Goal: Task Accomplishment & Management: Manage account settings

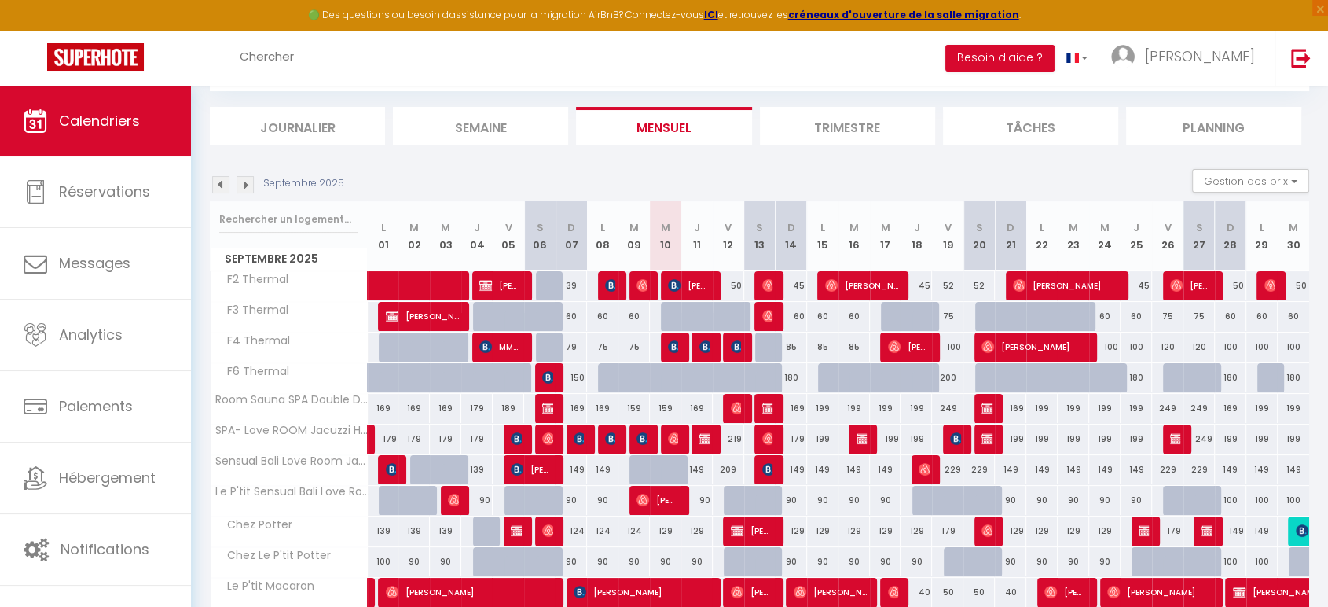
scroll to position [87, 0]
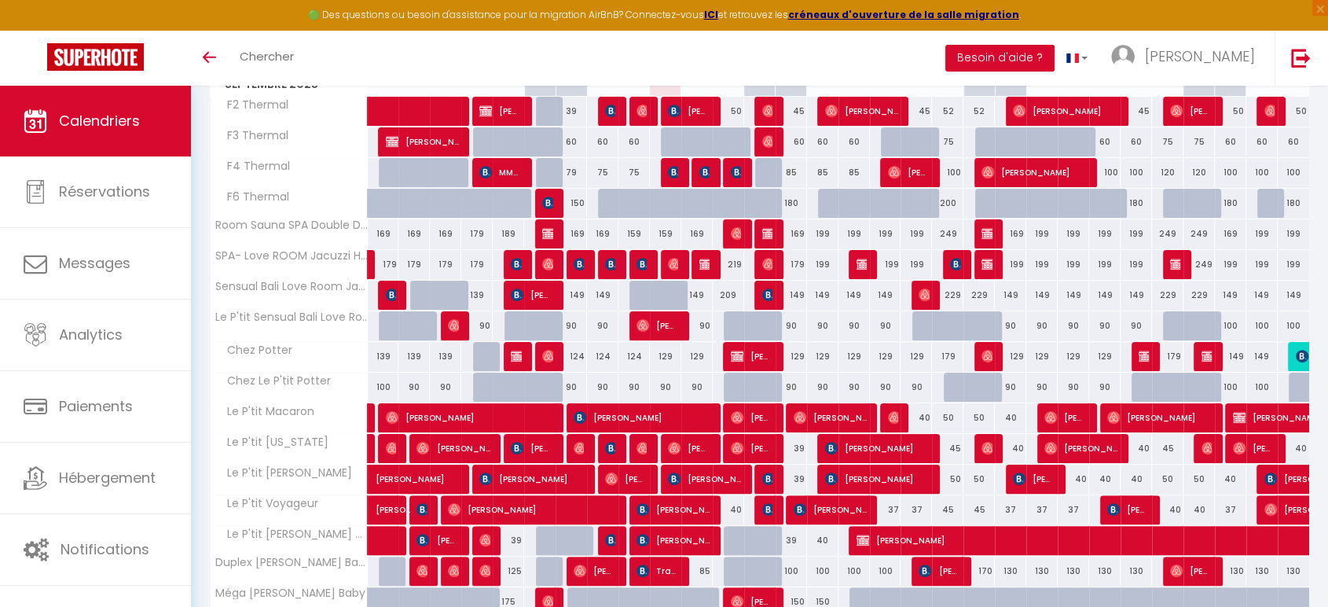
click at [701, 229] on div "169" at bounding box center [696, 233] width 31 height 29
type input "169"
type input "Jeu 11 Septembre 2025"
type input "Ven 12 Septembre 2025"
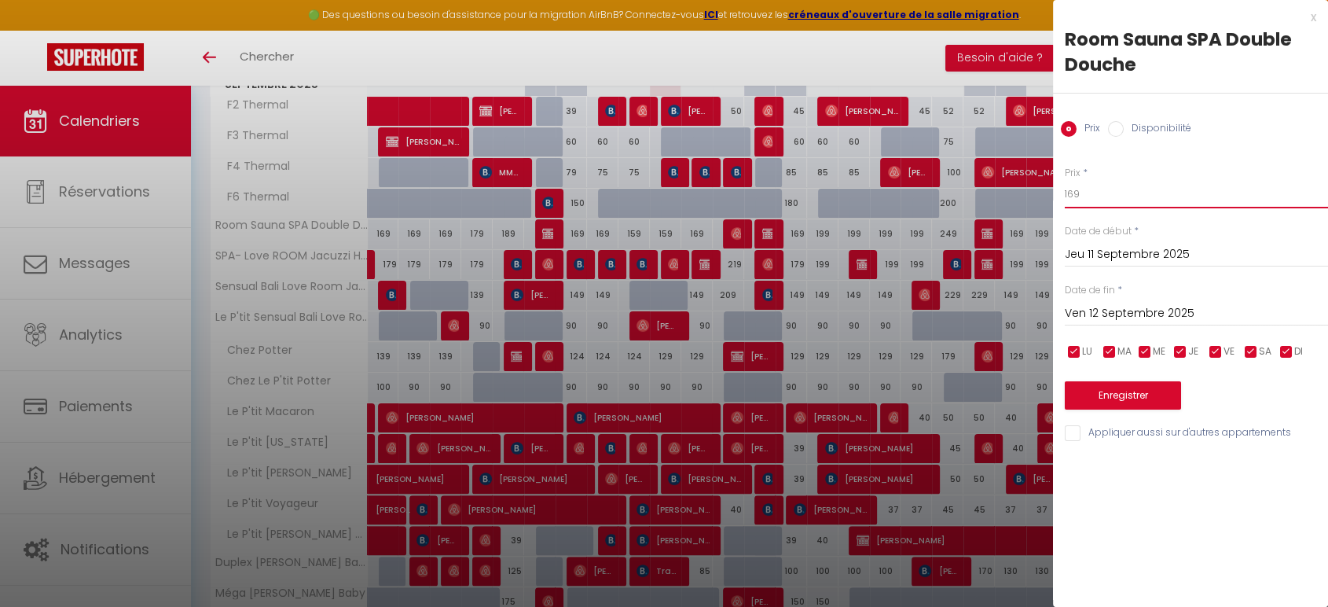
drag, startPoint x: 1094, startPoint y: 195, endPoint x: 1054, endPoint y: 191, distance: 40.3
click at [1054, 191] on div "Prix * 169 Statut * Disponible Indisponible Date de début * Jeu 11 Septembre 20…" at bounding box center [1190, 294] width 275 height 297
type input "159"
click at [1139, 398] on button "Enregistrer" at bounding box center [1123, 395] width 116 height 28
